Goal: Check status: Check status

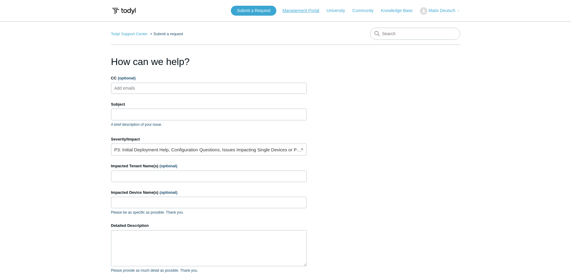
click at [305, 13] on link "Management Portal" at bounding box center [304, 11] width 43 height 6
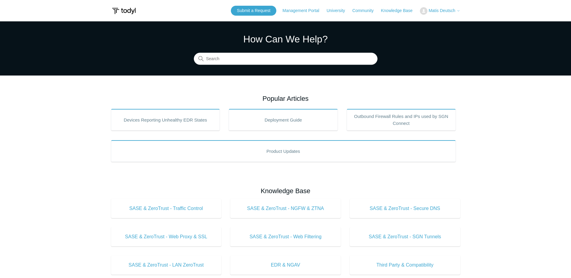
click at [437, 9] on span "Matis Deutsch" at bounding box center [442, 10] width 27 height 5
click at [432, 26] on link "My Support Requests" at bounding box center [449, 23] width 59 height 11
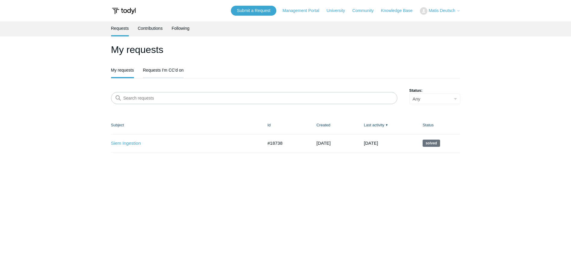
click at [160, 77] on li "Requests I'm CC'd on" at bounding box center [163, 70] width 41 height 15
click at [164, 65] on link "Requests I'm CC'd on" at bounding box center [163, 69] width 41 height 13
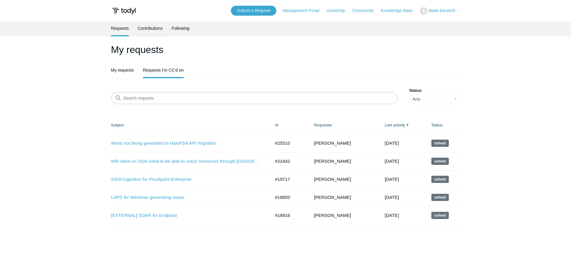
click at [146, 33] on link "Contributions" at bounding box center [150, 27] width 25 height 13
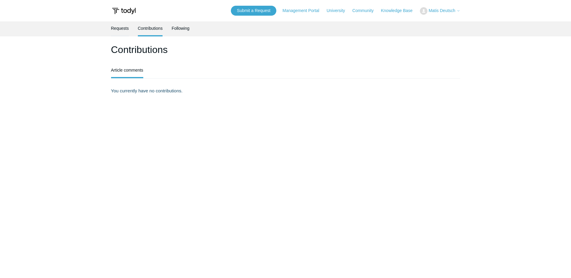
click at [122, 33] on link "Requests" at bounding box center [120, 27] width 18 height 13
